Goal: Navigation & Orientation: Find specific page/section

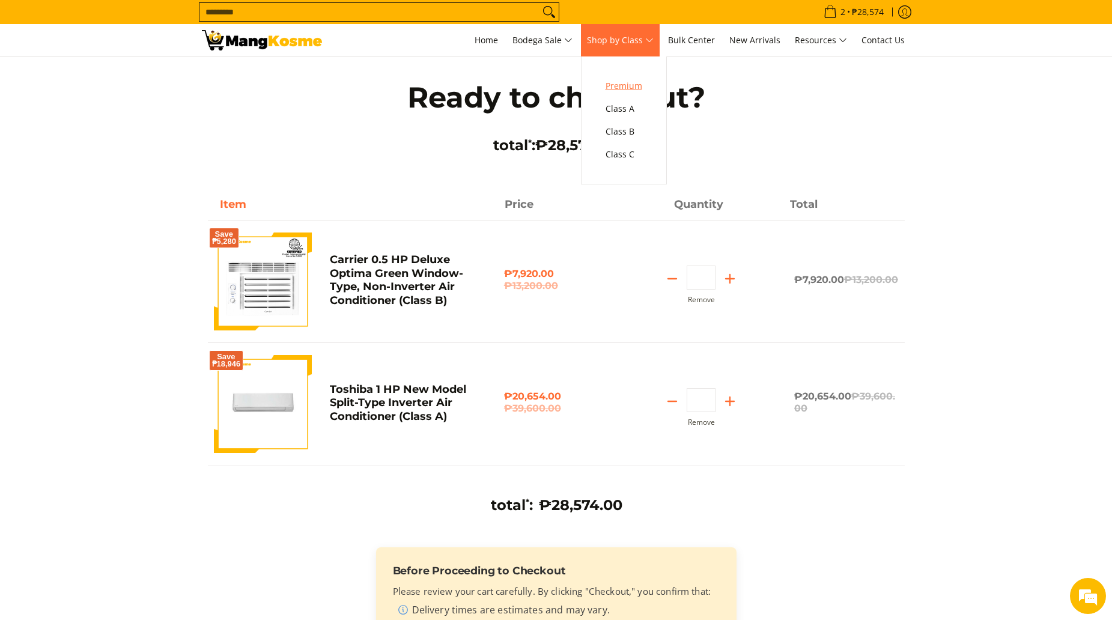
click at [633, 81] on span "Premium" at bounding box center [624, 86] width 37 height 15
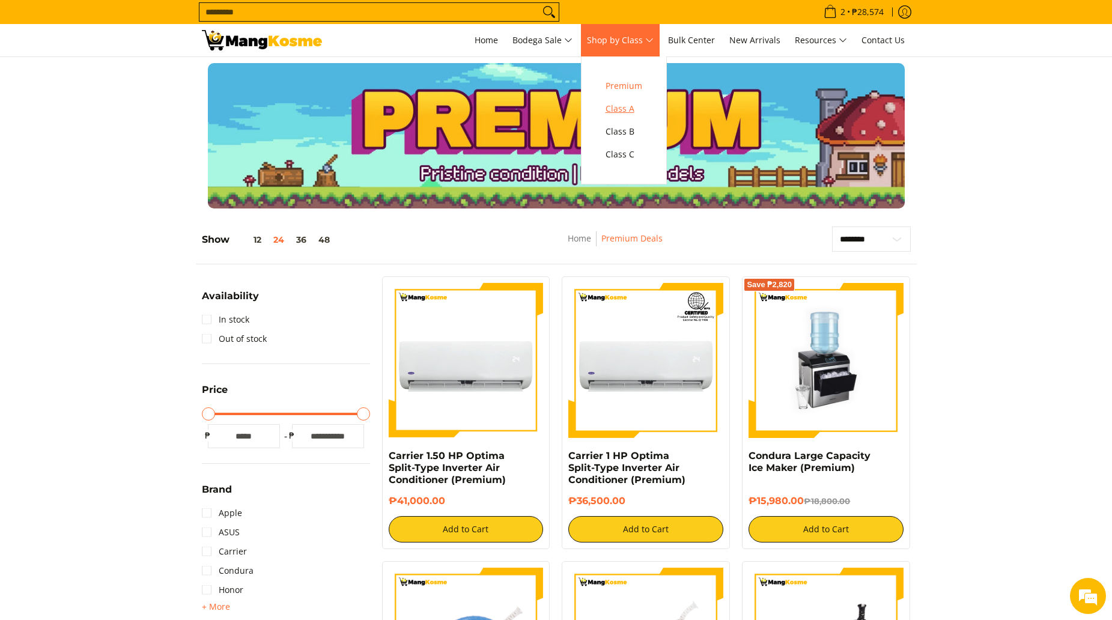
click at [629, 108] on span "Class A" at bounding box center [624, 109] width 37 height 15
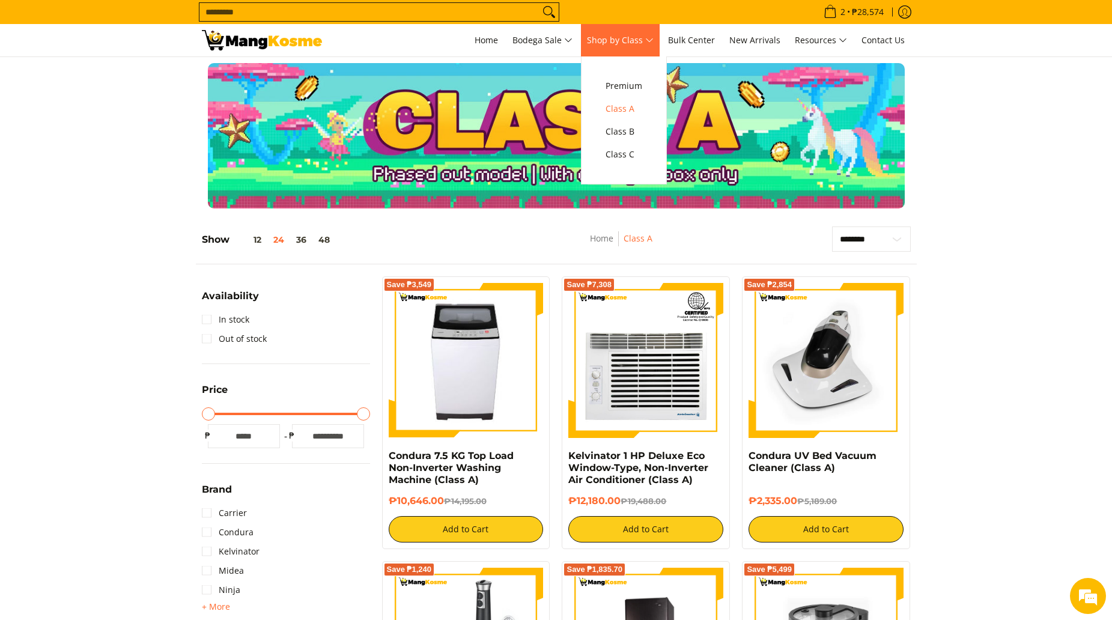
click at [648, 44] on span "Shop by Class" at bounding box center [620, 40] width 67 height 15
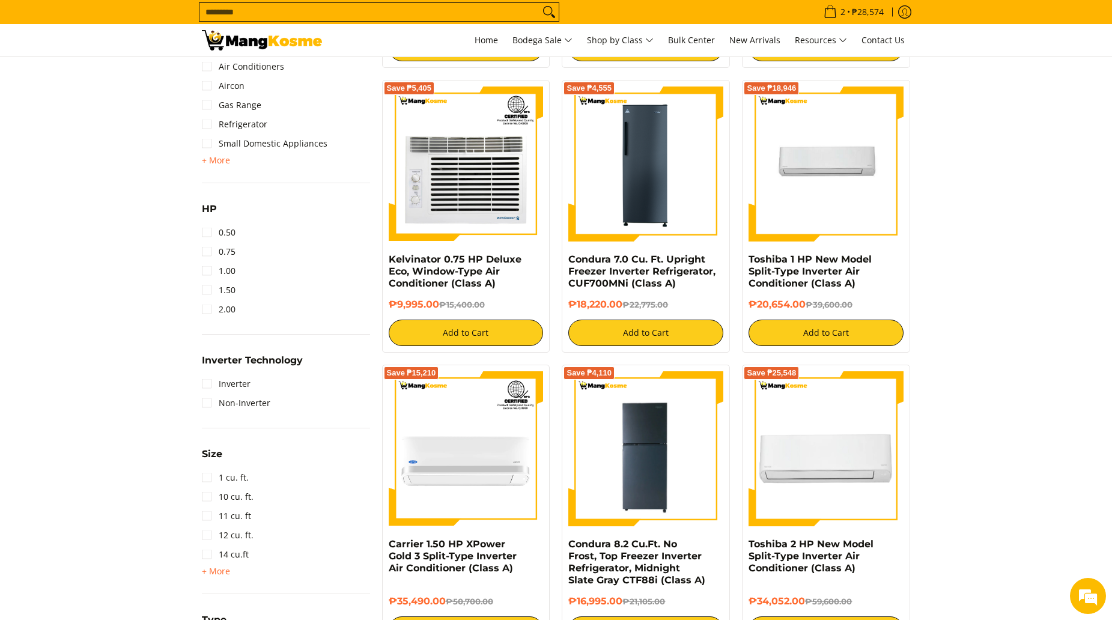
scroll to position [781, 0]
